Goal: Task Accomplishment & Management: Use online tool/utility

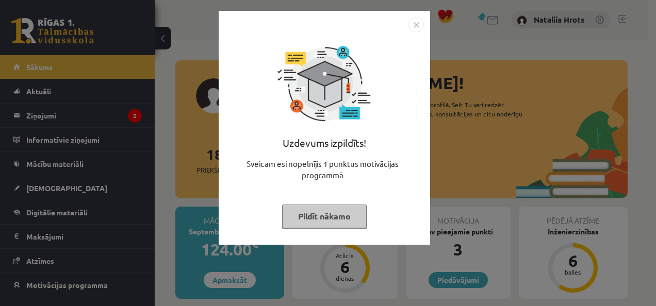
click at [333, 213] on button "Pildīt nākamo" at bounding box center [324, 217] width 85 height 24
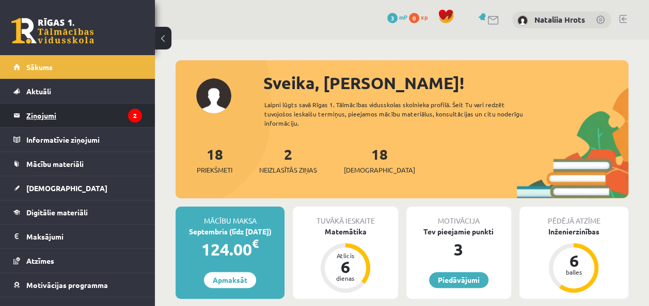
click at [51, 116] on legend "Ziņojumi 2" at bounding box center [84, 116] width 116 height 24
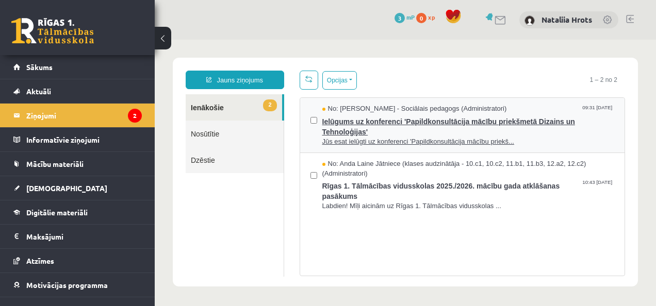
click at [383, 124] on span "Ielūgums uz konferenci 'Papildkonsultācija mācību priekšmetā Dizains un Tehnolo…" at bounding box center [468, 125] width 293 height 23
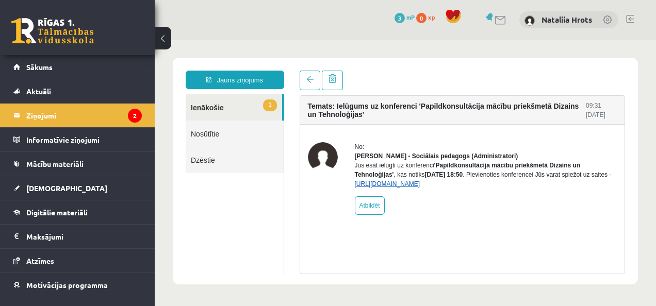
click at [418, 188] on link "https://eskola.r1tv.lv/conferences/5017/join" at bounding box center [388, 184] width 66 height 7
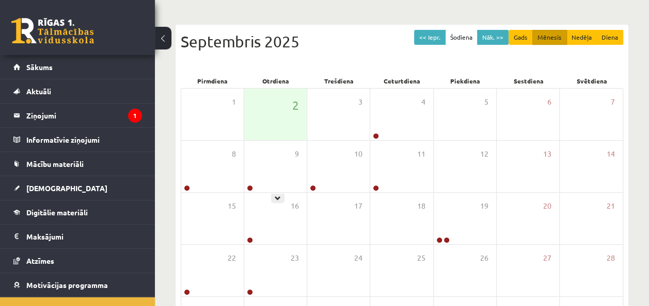
scroll to position [131, 0]
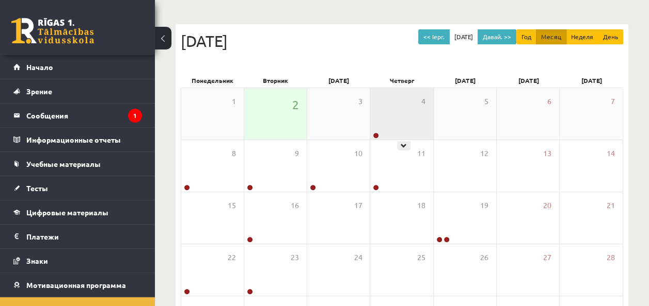
click at [400, 109] on div "4" at bounding box center [401, 114] width 62 height 52
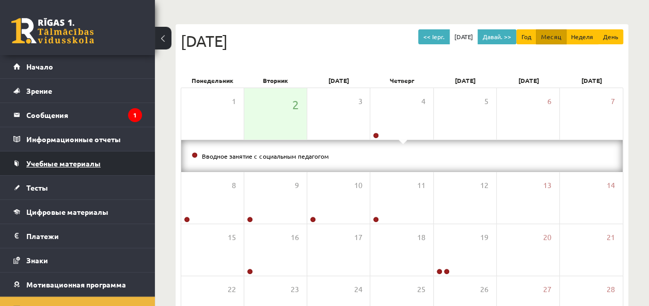
scroll to position [0, 0]
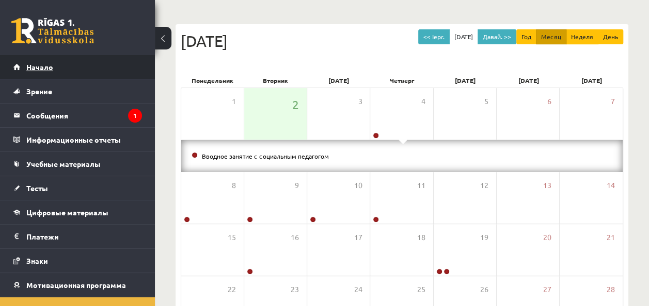
click at [71, 68] on link "Начало" at bounding box center [77, 67] width 128 height 24
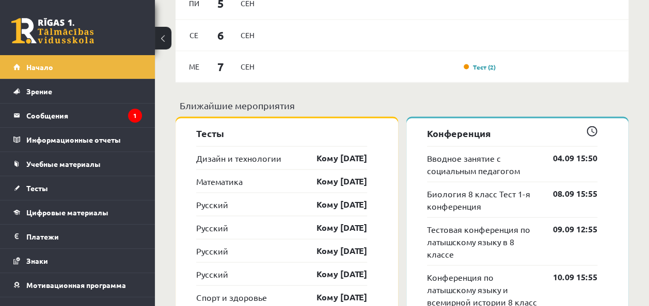
scroll to position [966, 0]
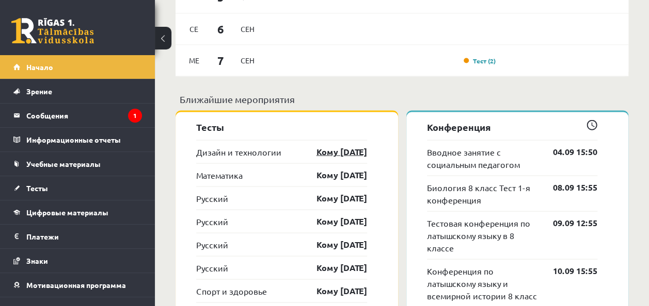
click at [362, 146] on link "Кому 07.09.25" at bounding box center [337, 152] width 60 height 12
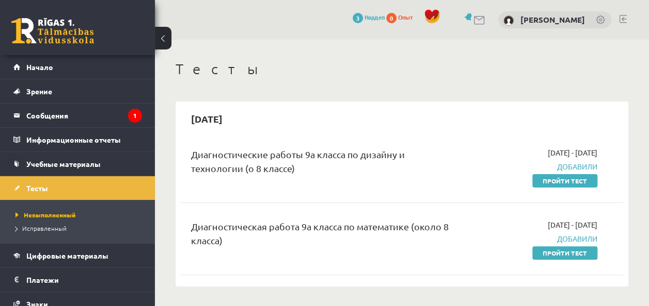
click at [554, 73] on h1 "Тесты" at bounding box center [401, 69] width 452 height 18
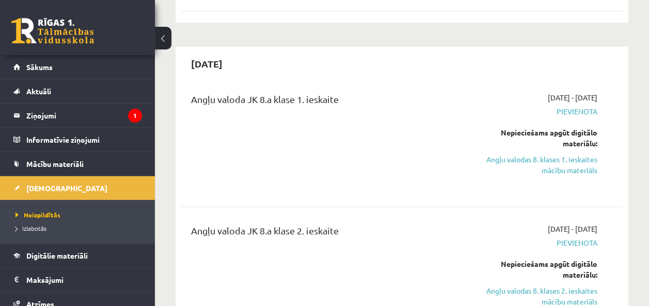
scroll to position [268, 0]
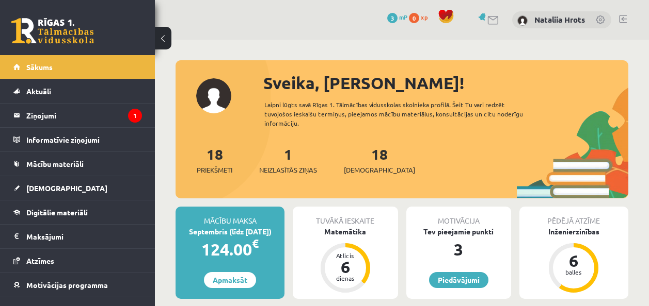
scroll to position [966, 0]
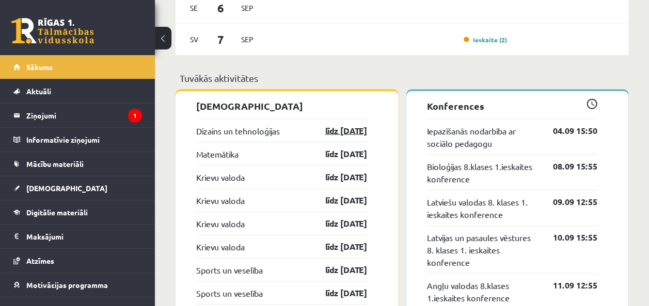
drag, startPoint x: 353, startPoint y: 126, endPoint x: 328, endPoint y: 128, distance: 24.8
click at [328, 128] on link "līdz 07.09.25" at bounding box center [337, 130] width 60 height 12
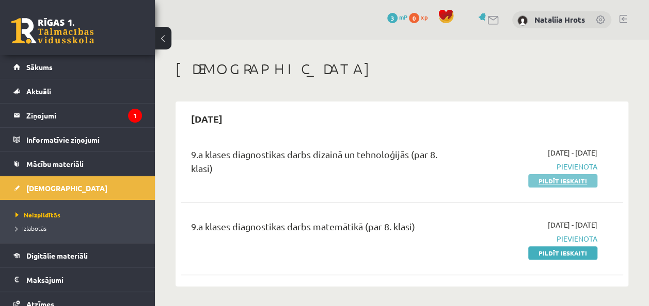
click at [564, 179] on link "Pildīt ieskaiti" at bounding box center [562, 180] width 69 height 13
